Goal: Task Accomplishment & Management: Use online tool/utility

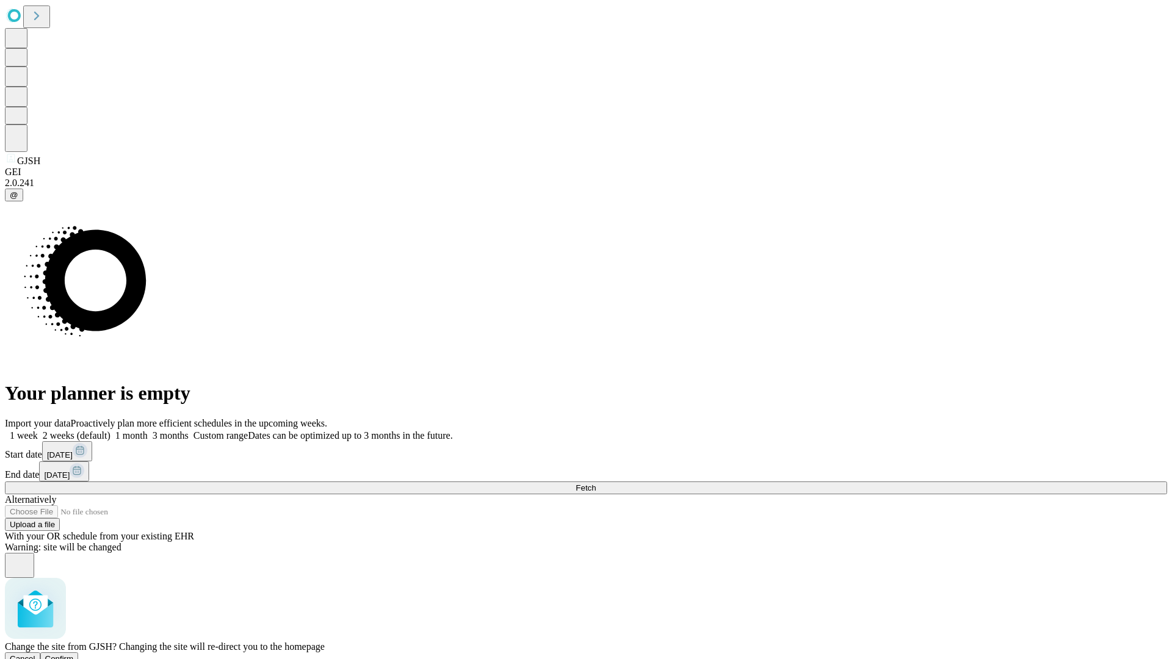
click at [74, 654] on span "Confirm" at bounding box center [59, 658] width 29 height 9
click at [148, 430] on label "1 month" at bounding box center [128, 435] width 37 height 10
click at [596, 483] on span "Fetch" at bounding box center [585, 487] width 20 height 9
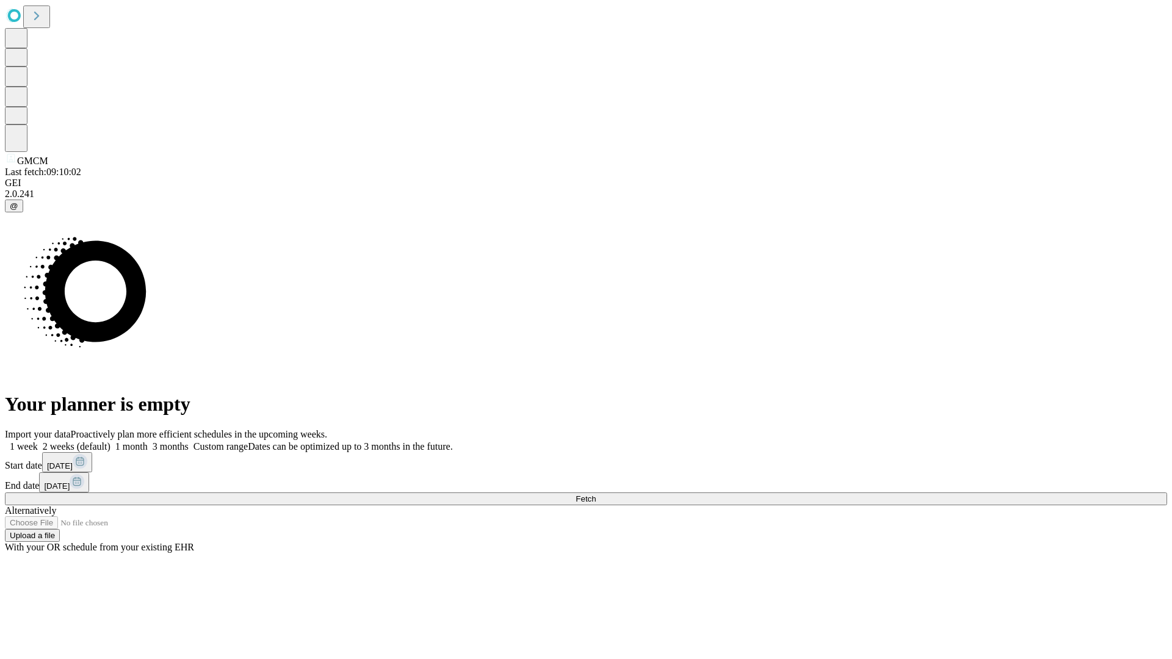
click at [148, 441] on label "1 month" at bounding box center [128, 446] width 37 height 10
click at [596, 494] on span "Fetch" at bounding box center [585, 498] width 20 height 9
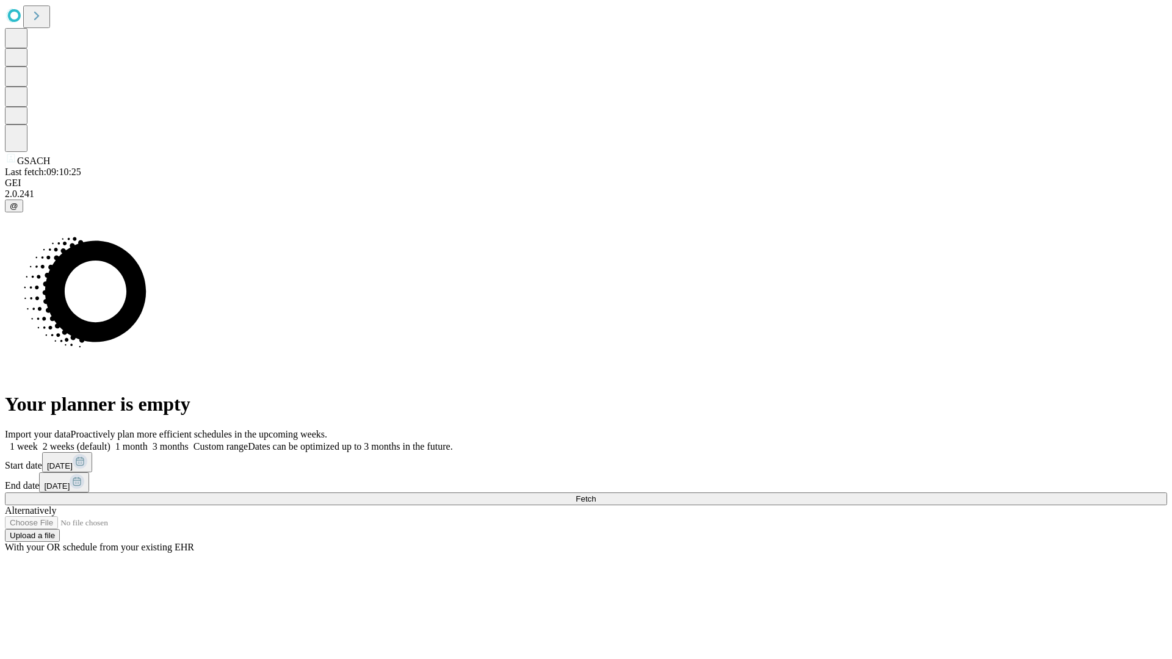
click at [148, 441] on label "1 month" at bounding box center [128, 446] width 37 height 10
click at [596, 494] on span "Fetch" at bounding box center [585, 498] width 20 height 9
click at [148, 441] on label "1 month" at bounding box center [128, 446] width 37 height 10
click at [596, 494] on span "Fetch" at bounding box center [585, 498] width 20 height 9
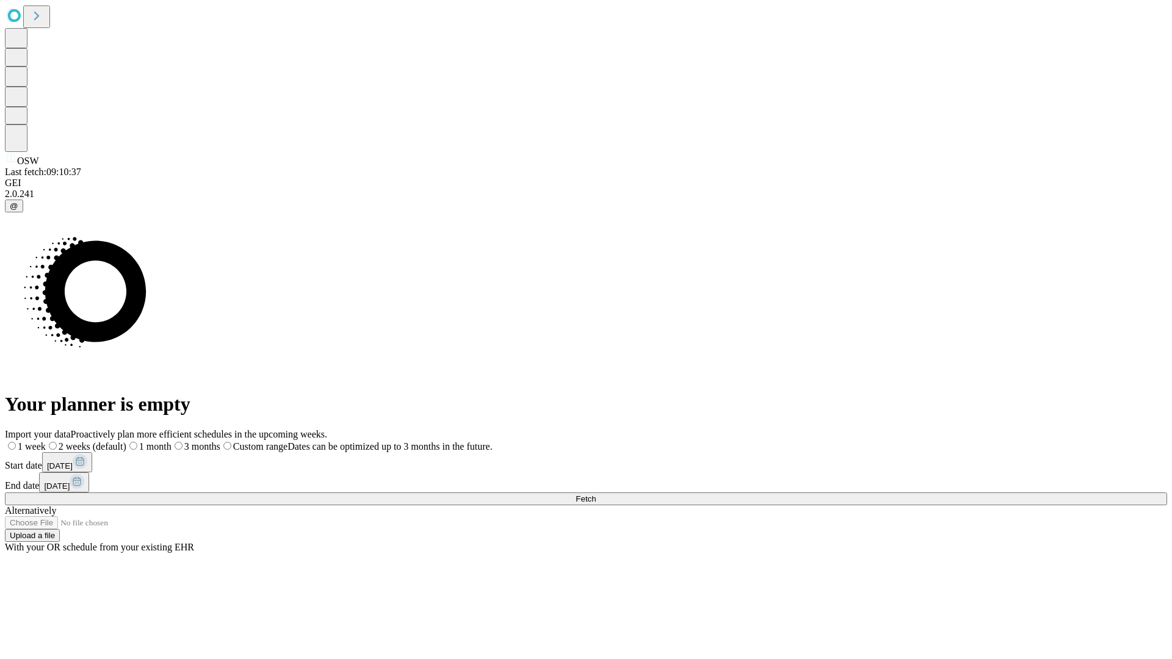
click at [171, 441] on label "1 month" at bounding box center [148, 446] width 45 height 10
click at [596, 494] on span "Fetch" at bounding box center [585, 498] width 20 height 9
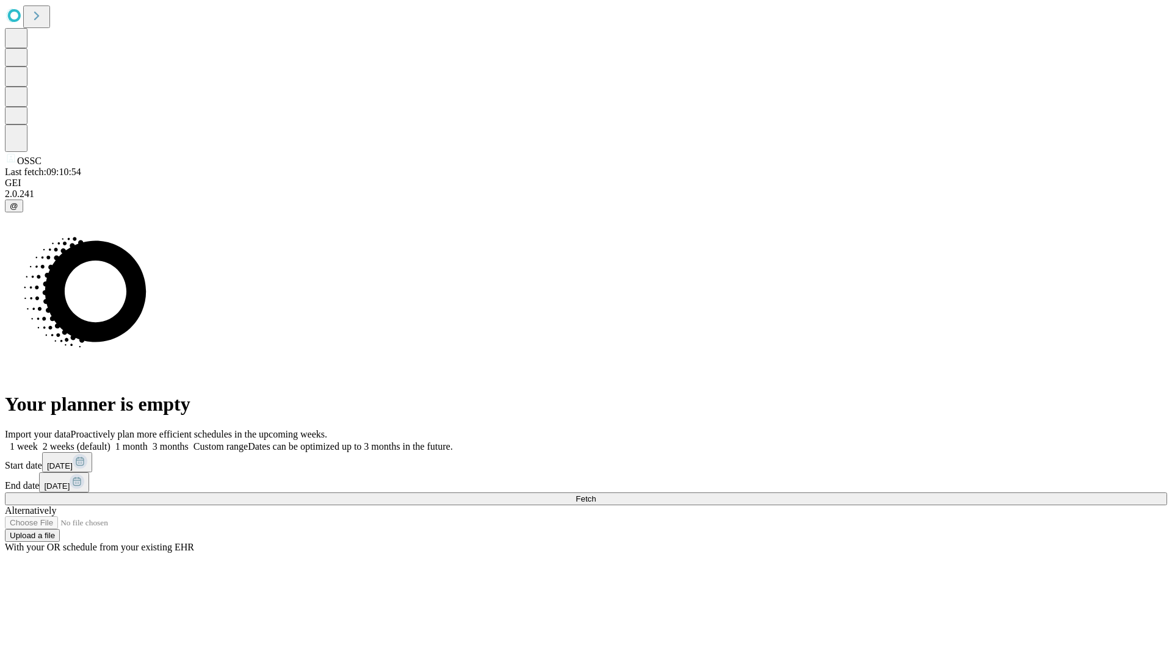
click at [148, 441] on label "1 month" at bounding box center [128, 446] width 37 height 10
click at [596, 494] on span "Fetch" at bounding box center [585, 498] width 20 height 9
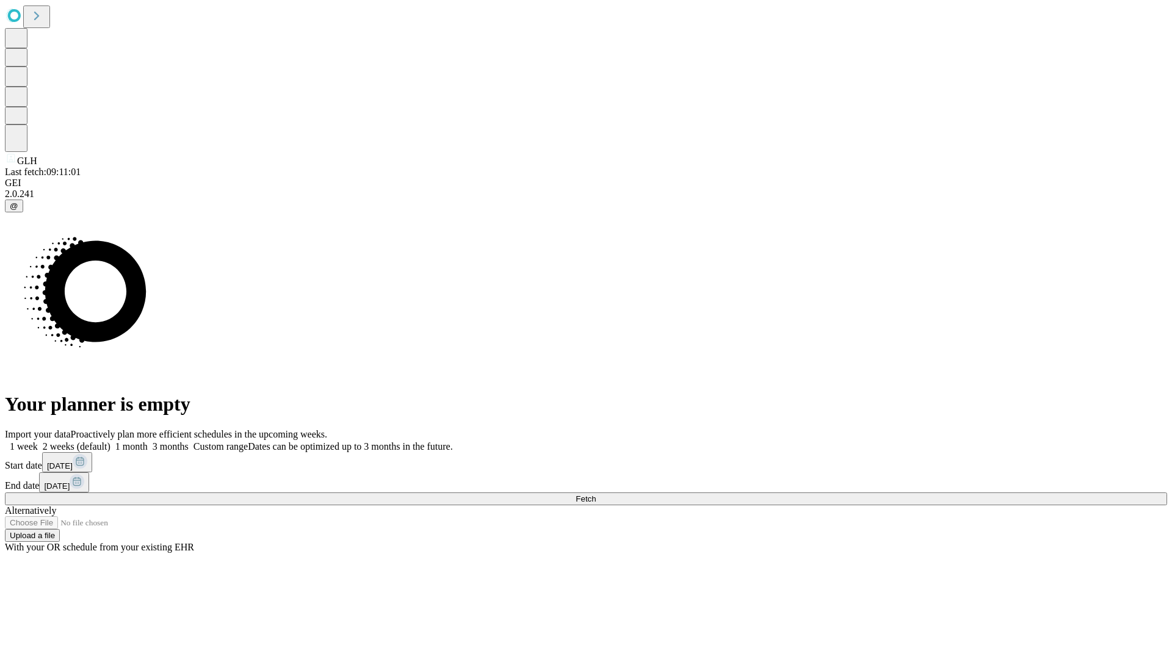
click at [148, 441] on label "1 month" at bounding box center [128, 446] width 37 height 10
click at [596, 494] on span "Fetch" at bounding box center [585, 498] width 20 height 9
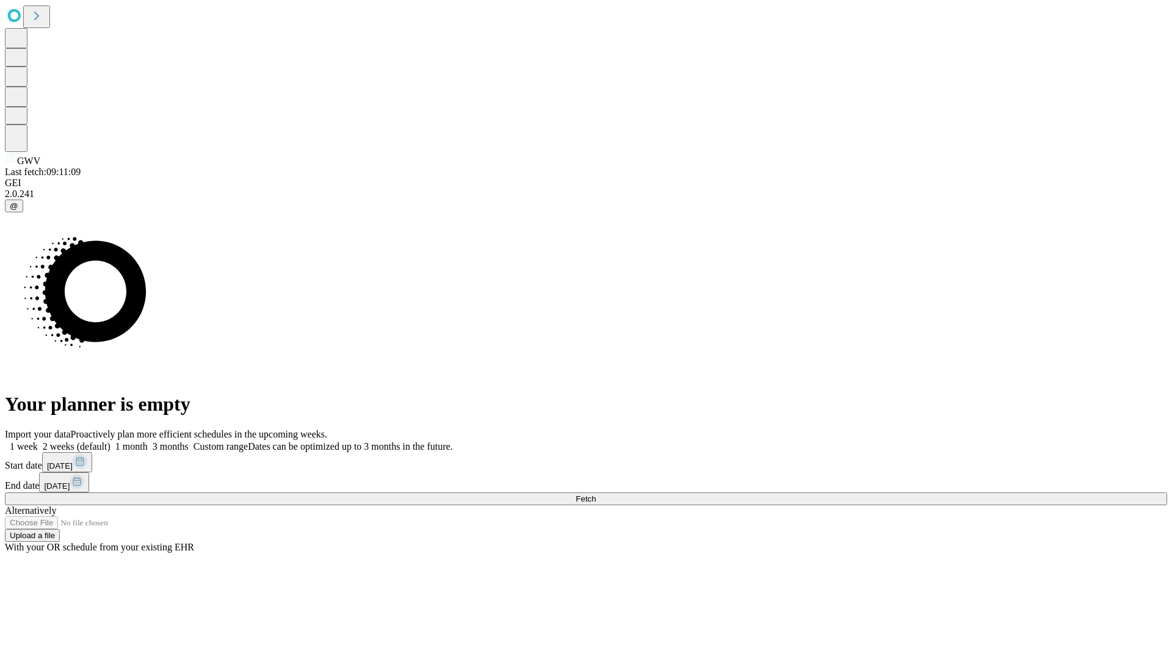
click at [148, 441] on label "1 month" at bounding box center [128, 446] width 37 height 10
click at [596, 494] on span "Fetch" at bounding box center [585, 498] width 20 height 9
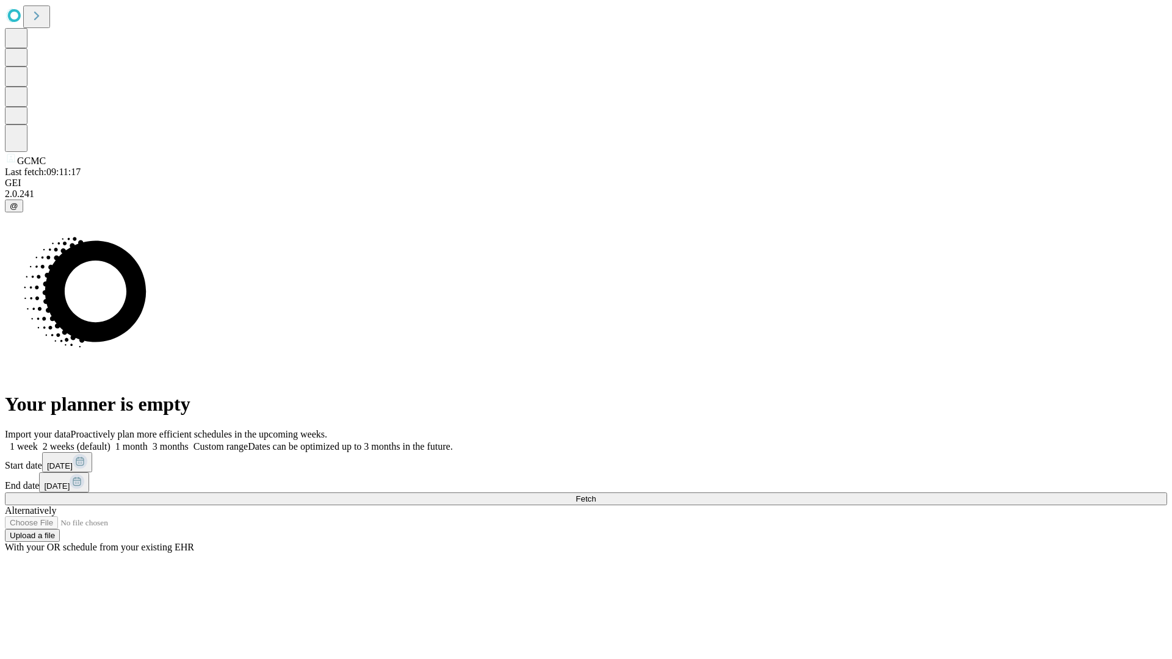
click at [148, 441] on label "1 month" at bounding box center [128, 446] width 37 height 10
click at [596, 494] on span "Fetch" at bounding box center [585, 498] width 20 height 9
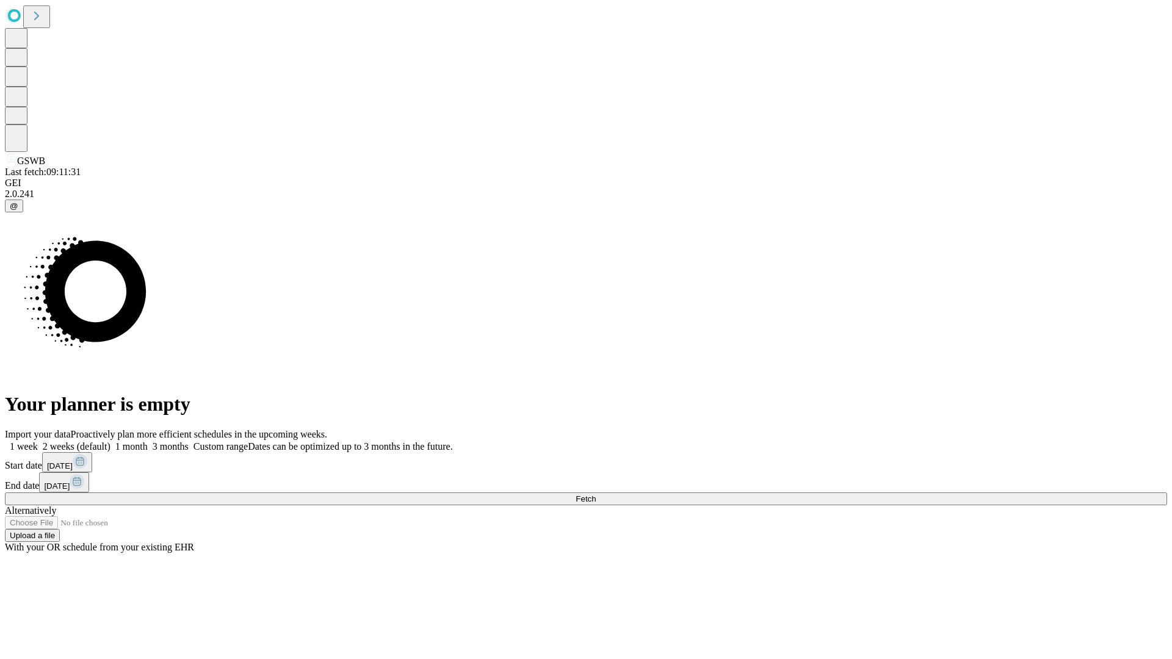
click at [148, 441] on label "1 month" at bounding box center [128, 446] width 37 height 10
click at [596, 494] on span "Fetch" at bounding box center [585, 498] width 20 height 9
